Goal: Transaction & Acquisition: Purchase product/service

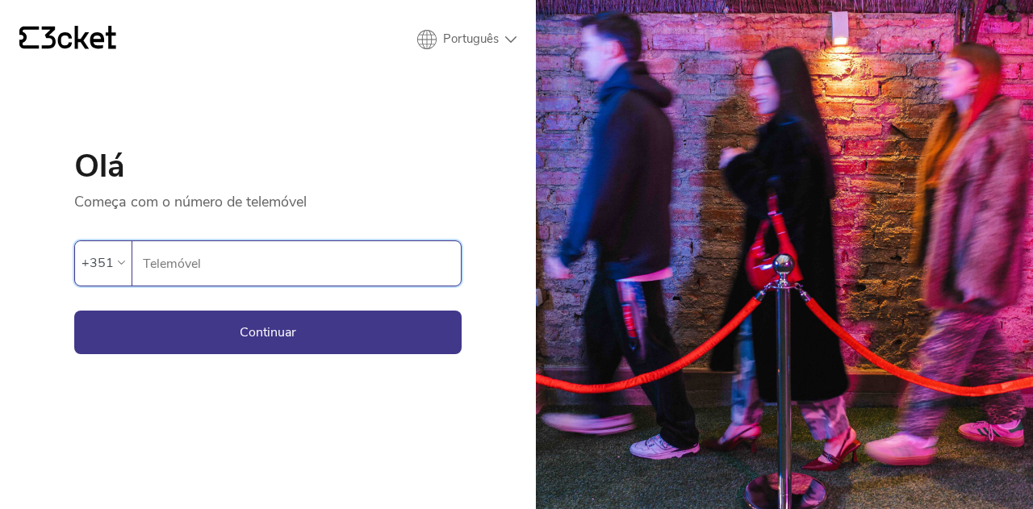
click at [228, 261] on input "Telemóvel" at bounding box center [301, 263] width 319 height 44
type input "925748595"
click at [239, 325] on button "Continuar" at bounding box center [267, 333] width 387 height 44
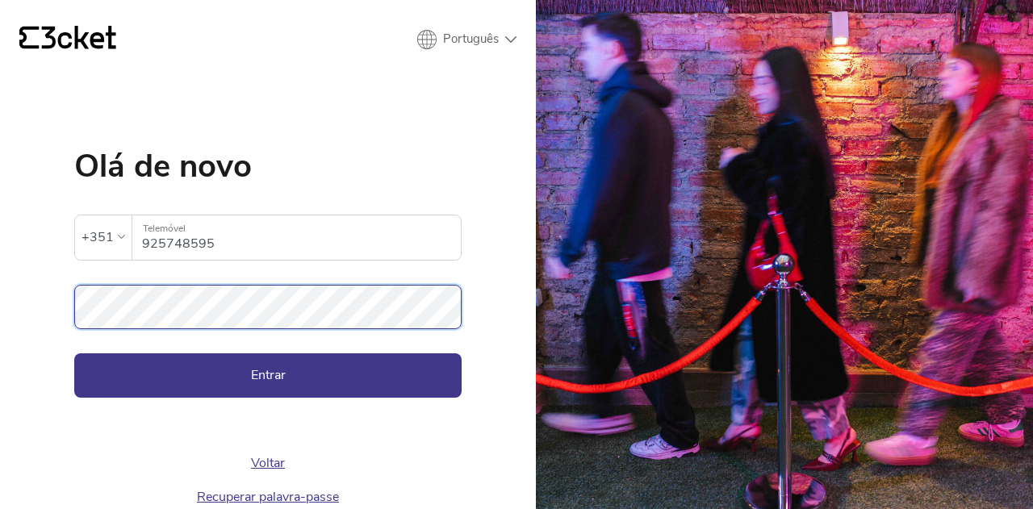
click at [74, 354] on button "Entrar" at bounding box center [267, 376] width 387 height 44
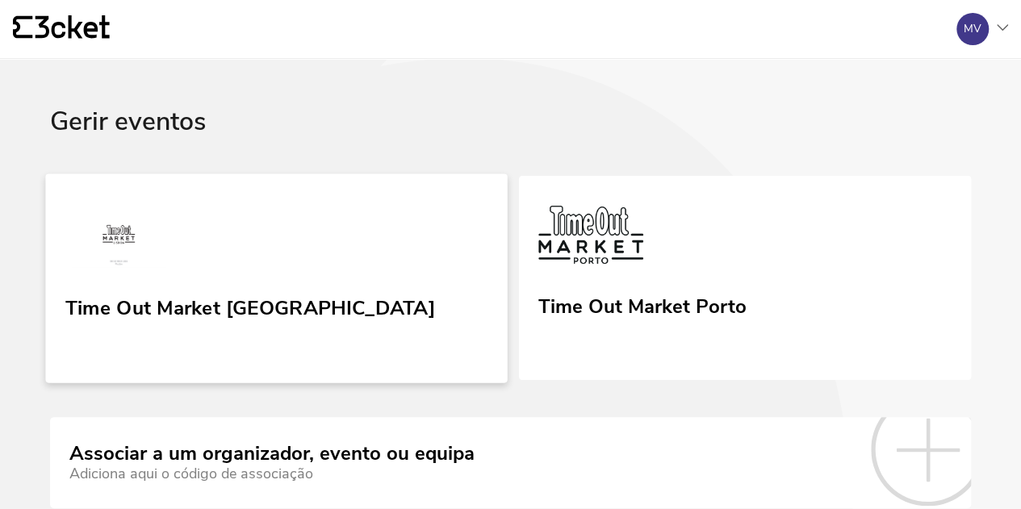
click at [215, 261] on link "Time Out Market [GEOGRAPHIC_DATA]" at bounding box center [276, 278] width 462 height 209
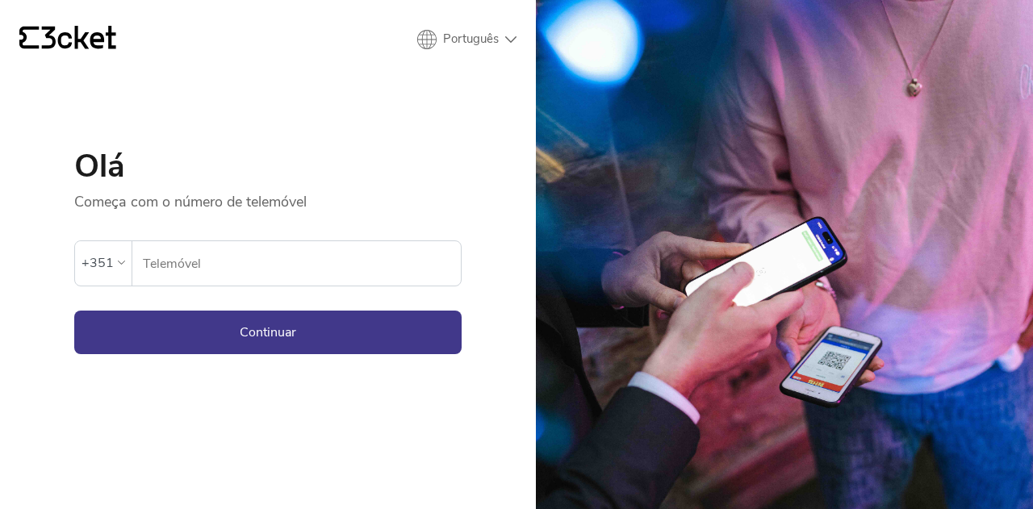
click at [352, 267] on input "Telemóvel" at bounding box center [301, 263] width 319 height 44
click at [297, 282] on input "Telemóvel" at bounding box center [301, 263] width 319 height 44
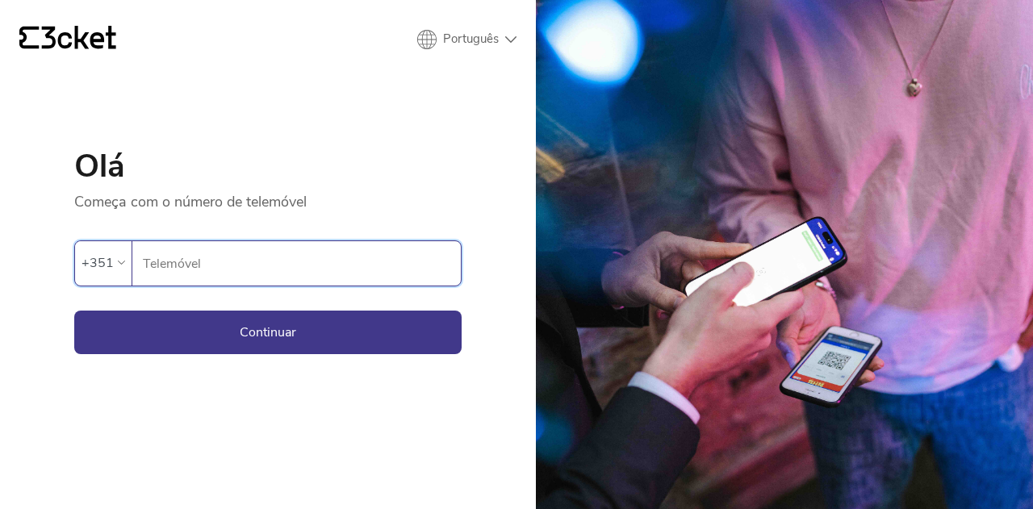
type input "925748595"
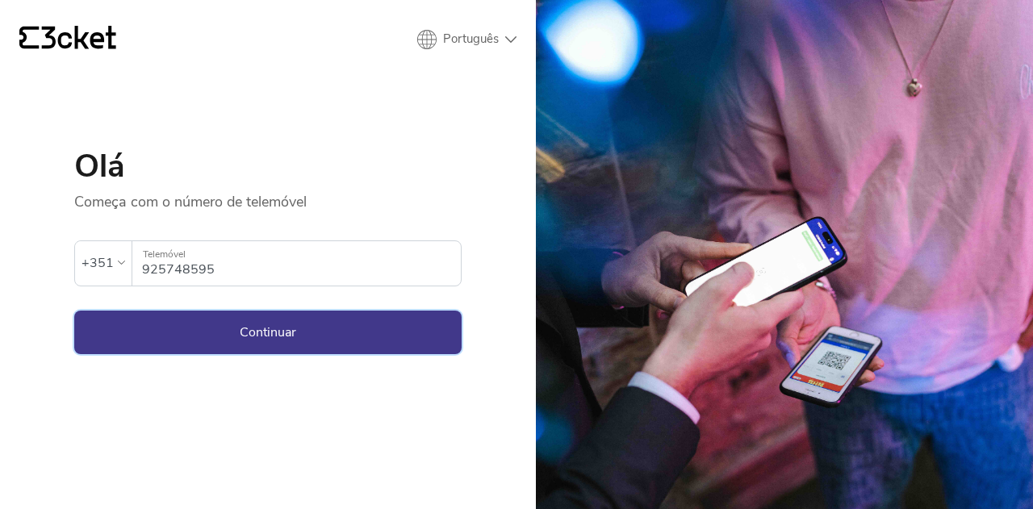
click at [308, 333] on button "Continuar" at bounding box center [267, 333] width 387 height 44
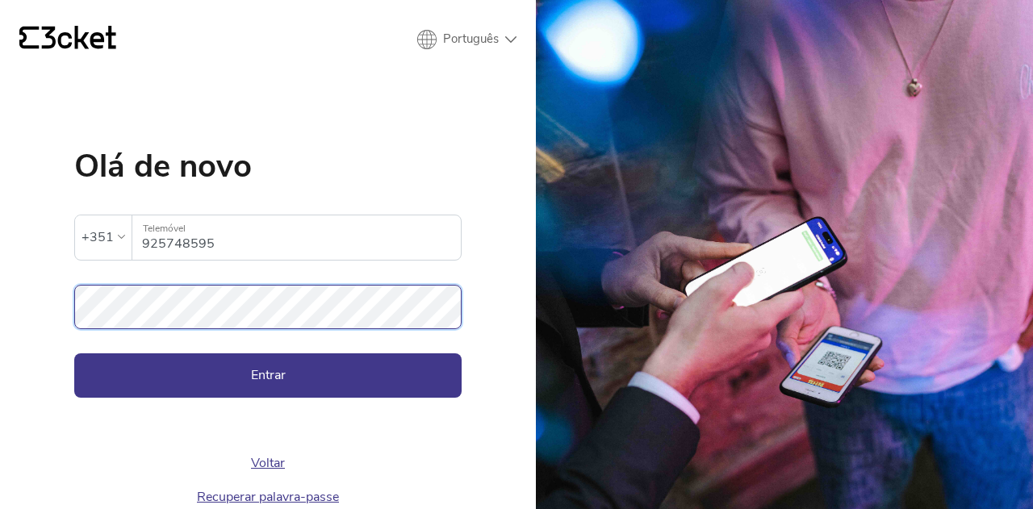
click at [74, 354] on button "Entrar" at bounding box center [267, 376] width 387 height 44
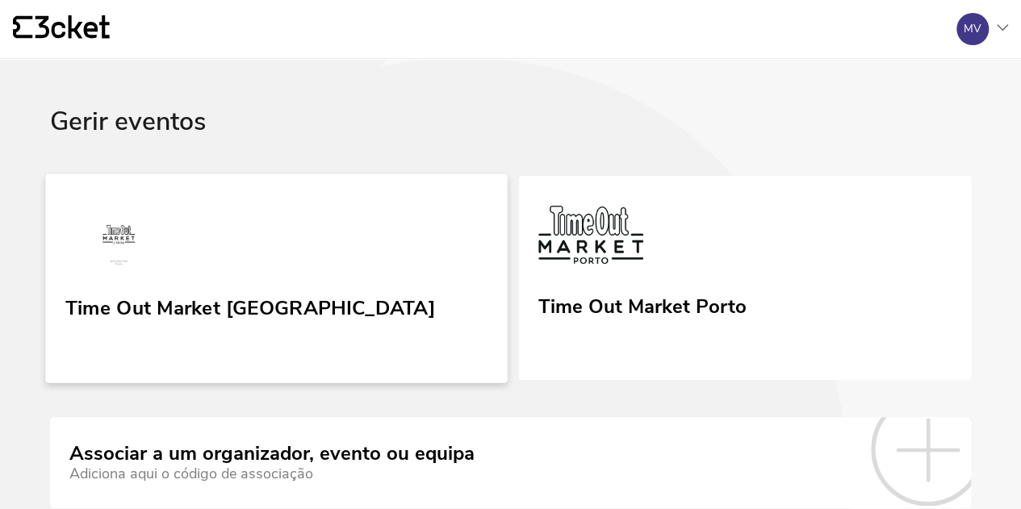
click at [174, 299] on div "Time Out Market [GEOGRAPHIC_DATA]" at bounding box center [250, 305] width 370 height 29
